Goal: Task Accomplishment & Management: Complete application form

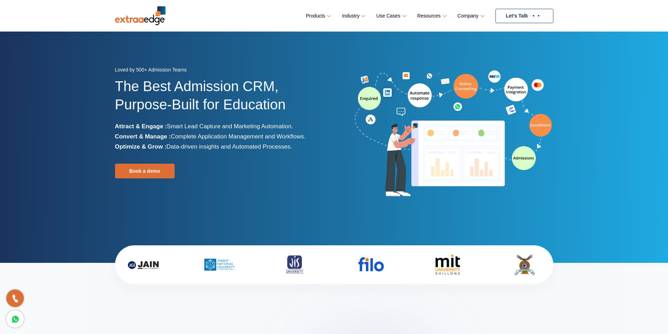
click at [517, 15] on link "Let’s Talk" at bounding box center [524, 16] width 58 height 14
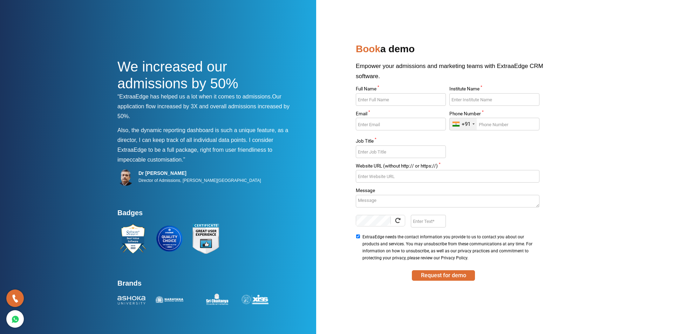
click at [427, 102] on input "Full Name *" at bounding box center [401, 99] width 90 height 13
type input "R"
type input "Deepthi"
type input "Spardha Lines"
type input "spardhalinesceo@gmail.com"
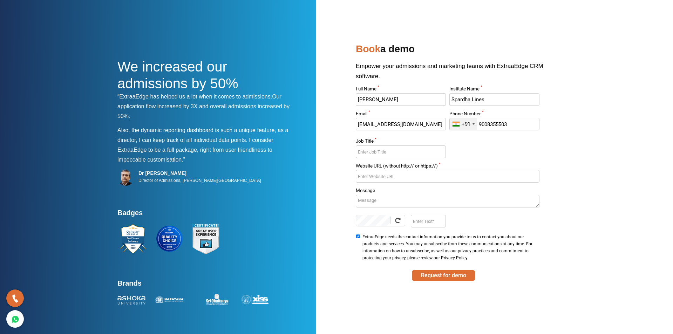
type input "9008355503"
click at [421, 148] on input "Job Title *" at bounding box center [401, 152] width 90 height 13
click at [425, 152] on input "Job Title *" at bounding box center [401, 152] width 90 height 13
click at [432, 153] on input "Job Title *" at bounding box center [401, 152] width 90 height 13
type input "Founder"
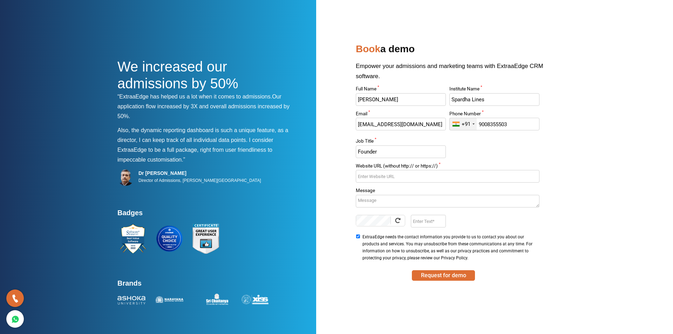
click at [439, 175] on input "Website URL (without http:// or https://) *" at bounding box center [447, 176] width 183 height 13
type input "spardhalines.com"
click at [421, 225] on input "Enter Text" at bounding box center [428, 221] width 35 height 13
type input "Jl49"
click at [462, 276] on button "Request for demo" at bounding box center [443, 275] width 63 height 11
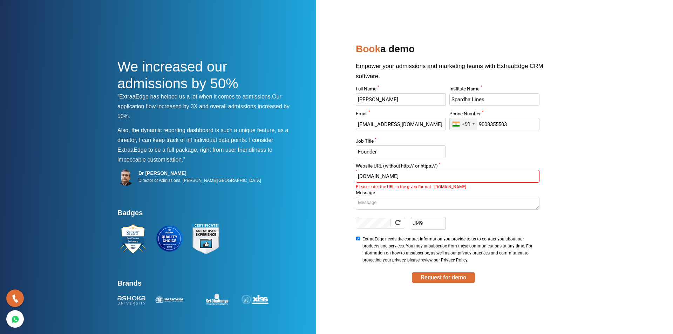
click at [359, 178] on input "spardhalines.com" at bounding box center [447, 176] width 183 height 13
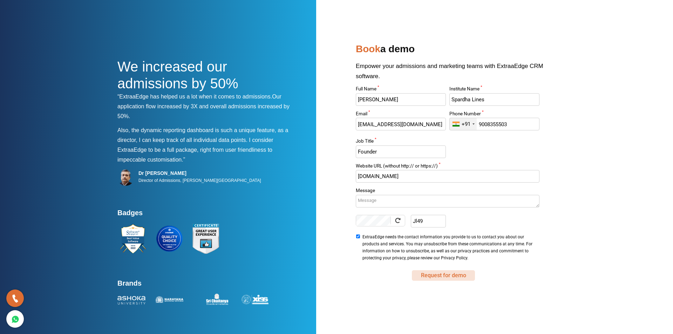
type input "www.spardhalines.com"
click at [446, 276] on button "Request for demo" at bounding box center [443, 275] width 63 height 11
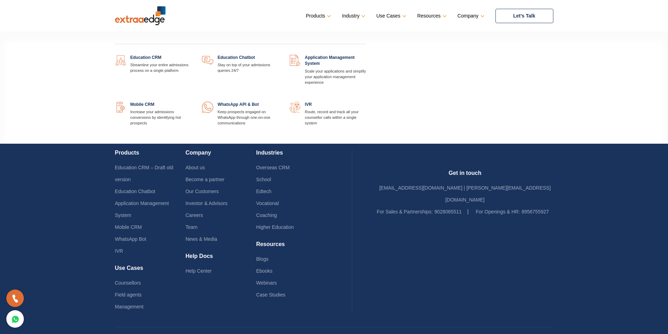
click at [191, 55] on link at bounding box center [191, 55] width 0 height 0
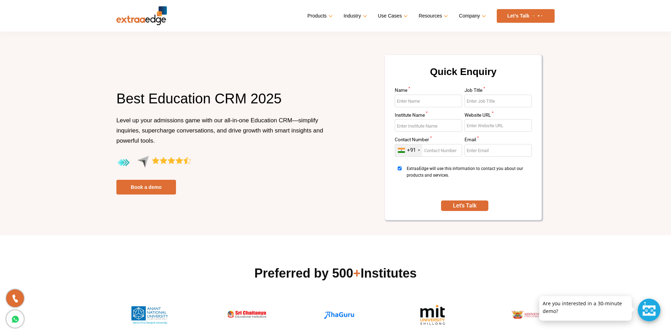
scroll to position [42, 0]
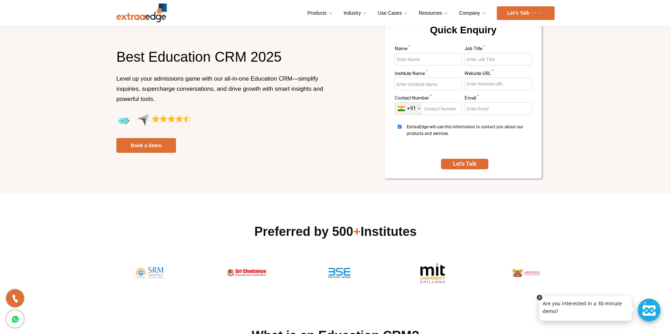
click at [604, 296] on p at bounding box center [585, 296] width 93 height 0
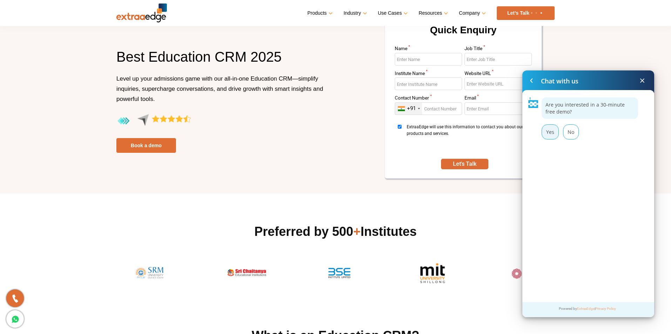
click at [553, 137] on div "Yes" at bounding box center [550, 131] width 17 height 15
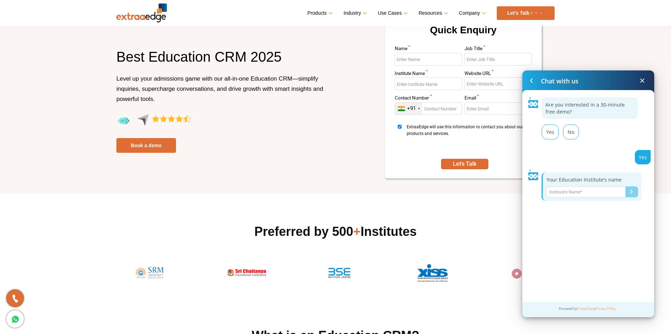
click at [603, 189] on input "Name*" at bounding box center [585, 192] width 79 height 11
click at [642, 86] on div at bounding box center [642, 81] width 8 height 22
click at [643, 81] on span at bounding box center [642, 80] width 8 height 8
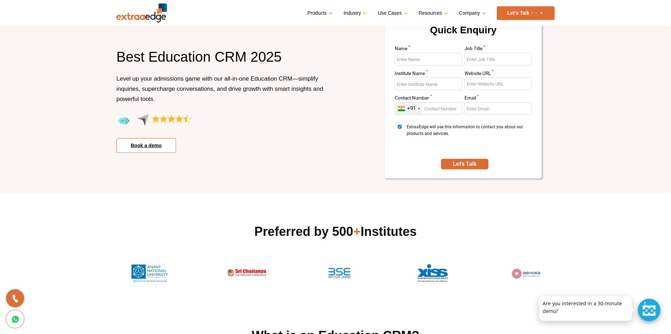
click at [150, 150] on link "Book a demo" at bounding box center [146, 145] width 60 height 15
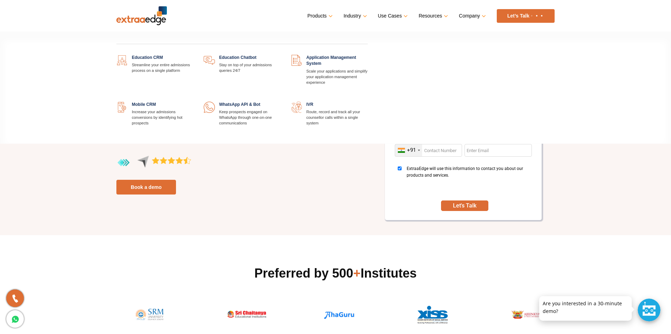
click at [280, 55] on link at bounding box center [280, 55] width 0 height 0
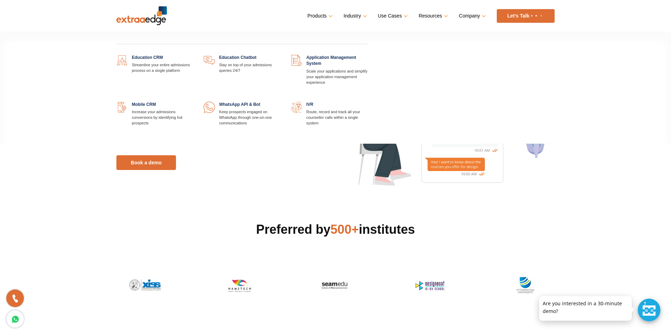
click at [193, 102] on link at bounding box center [193, 102] width 0 height 0
